Goal: Information Seeking & Learning: Learn about a topic

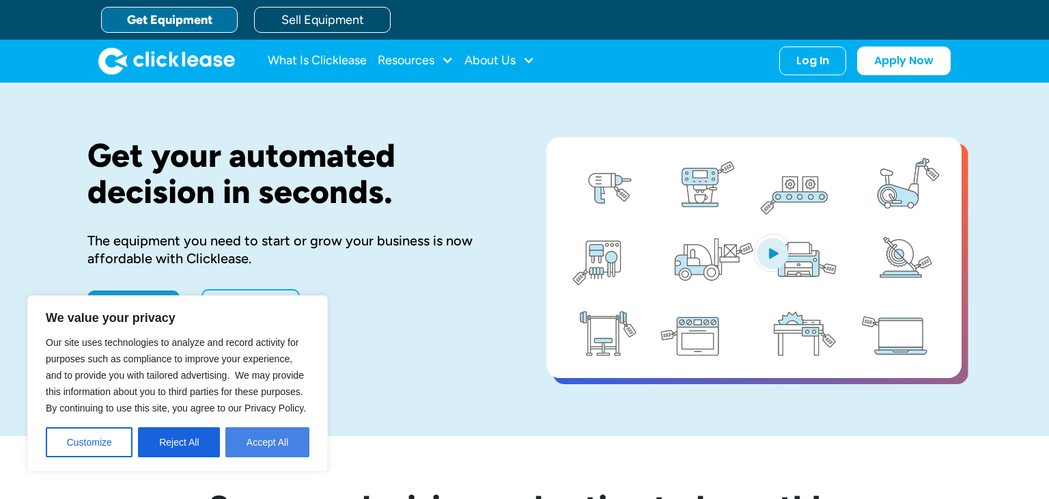
click at [296, 436] on button "Accept All" at bounding box center [267, 442] width 84 height 30
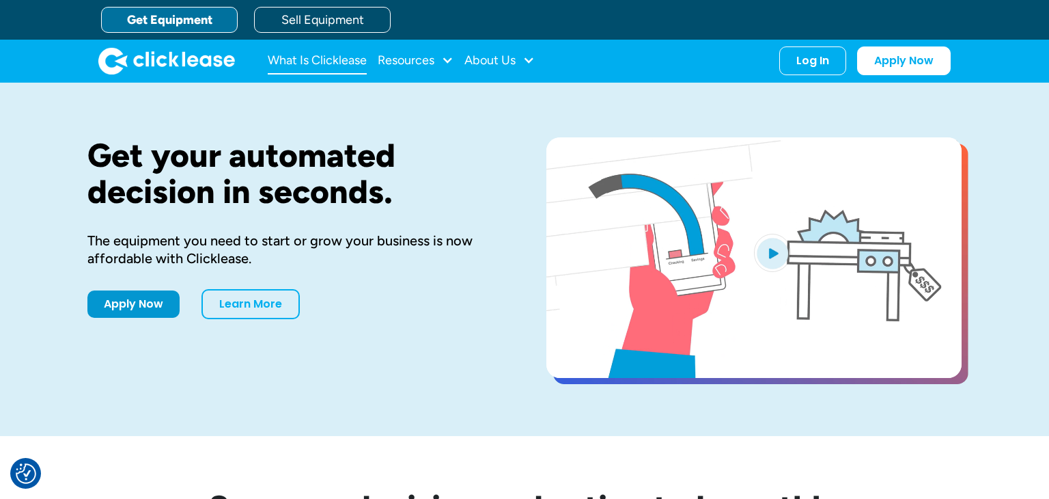
click at [356, 64] on link "What Is Clicklease" at bounding box center [317, 60] width 99 height 27
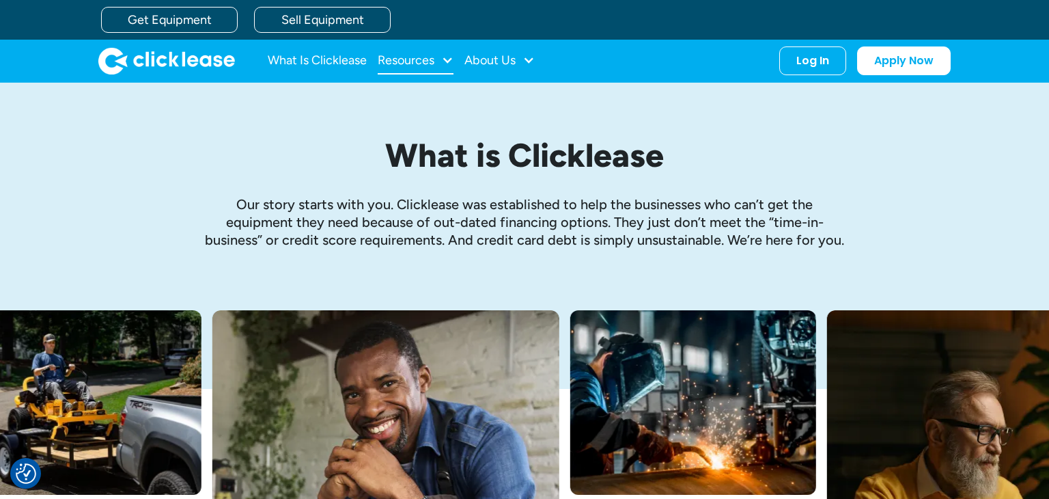
click at [430, 60] on div "Resources" at bounding box center [406, 60] width 57 height 0
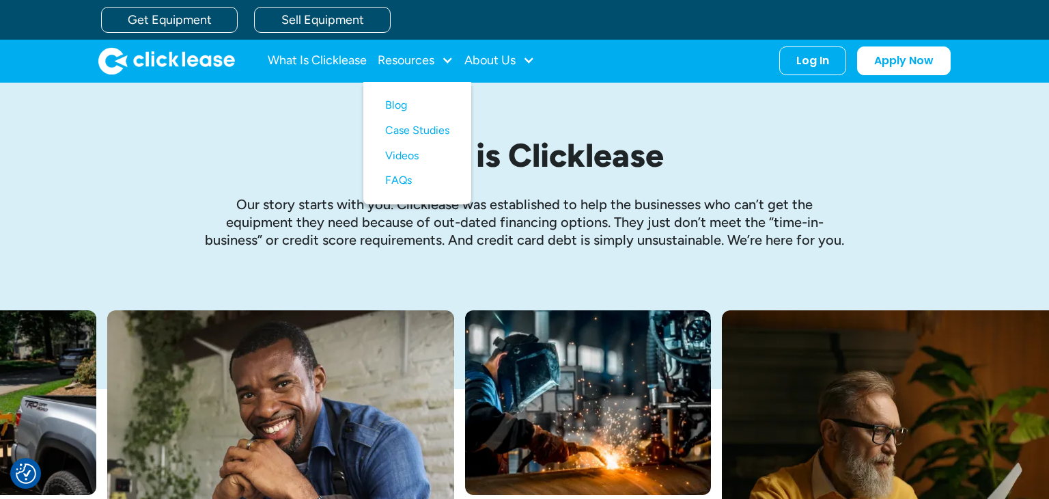
click at [501, 101] on div "What is Clicklease Our story starts with you. Clicklease was established to hel…" at bounding box center [524, 196] width 874 height 227
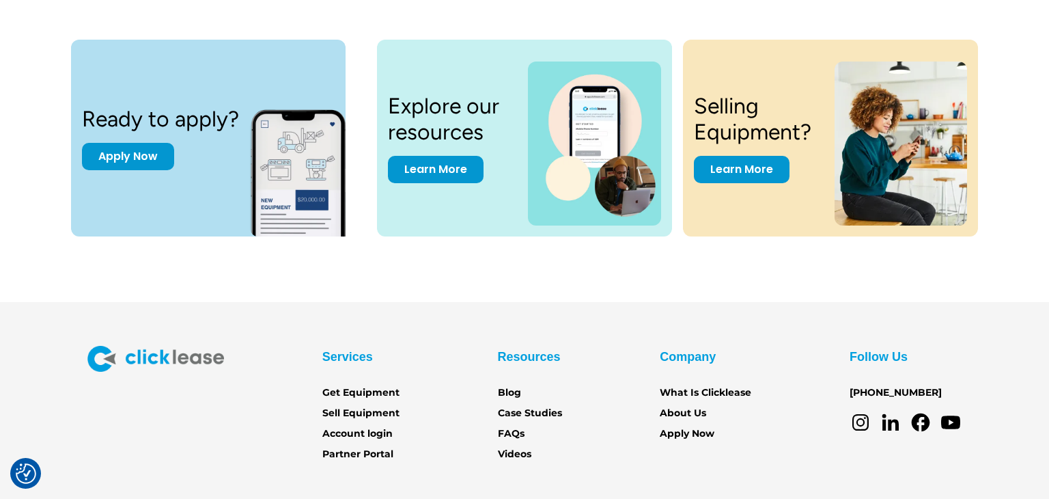
scroll to position [1924, 0]
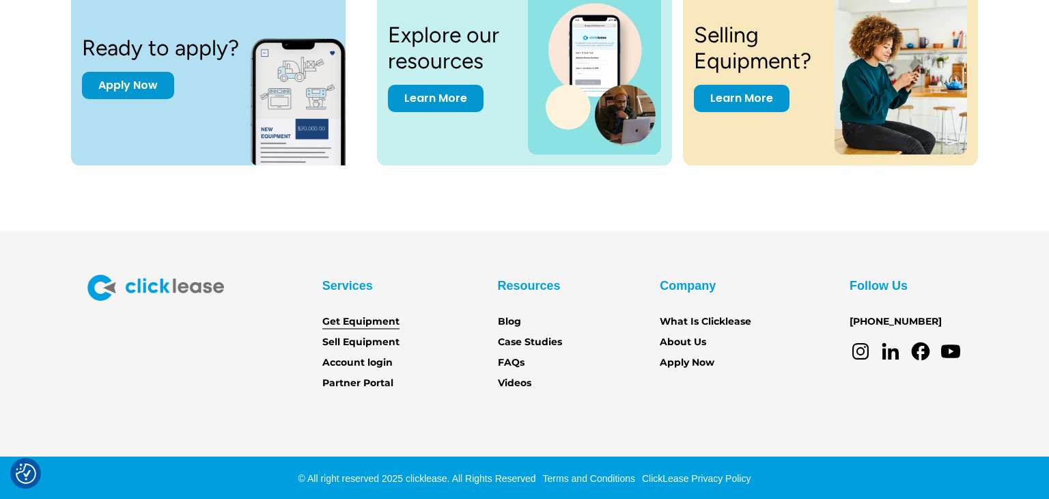
click at [395, 318] on link "Get Equipment" at bounding box center [360, 321] width 77 height 15
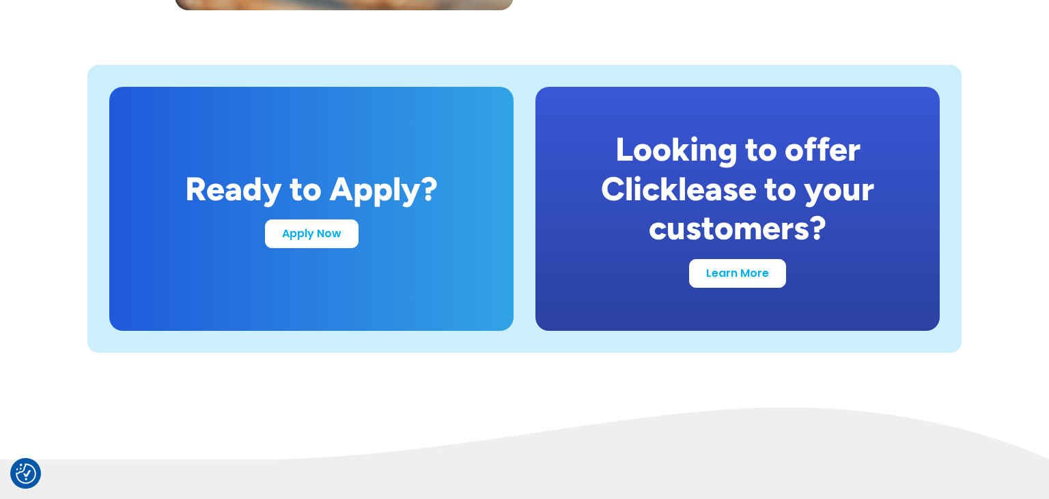
scroll to position [2662, 0]
